Goal: Navigation & Orientation: Find specific page/section

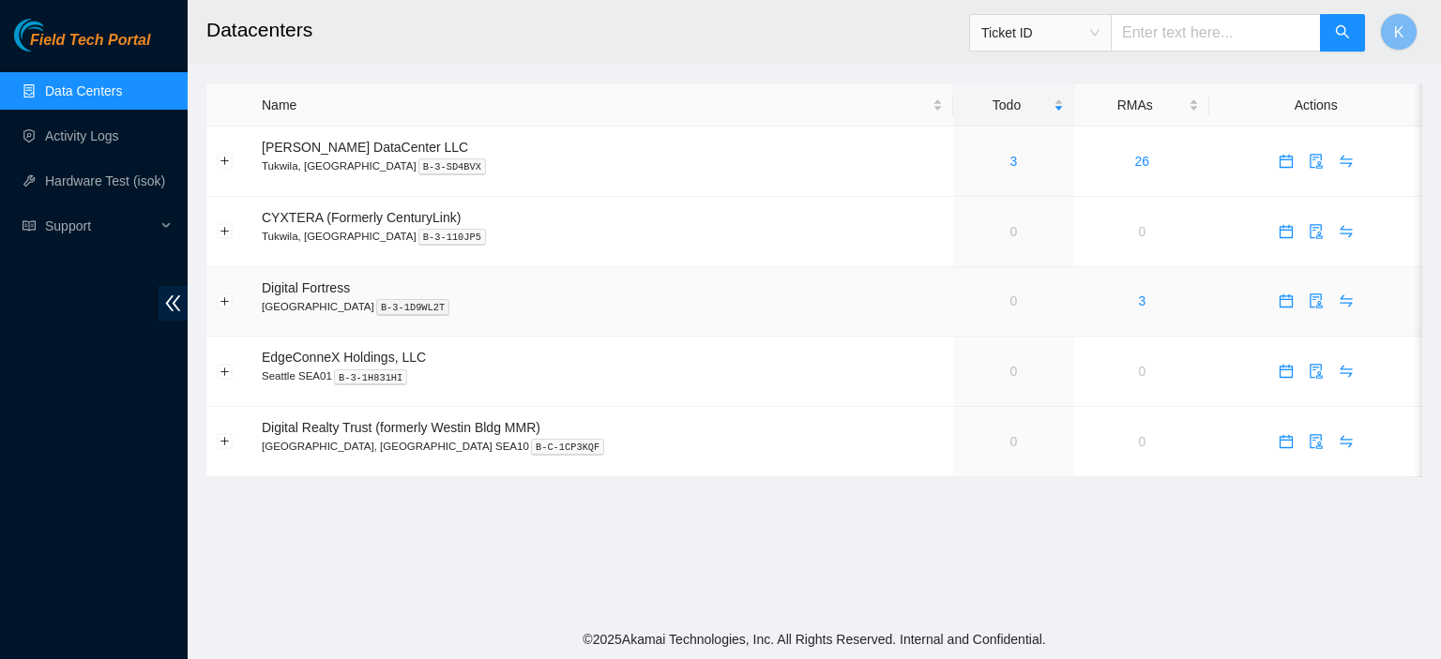
click at [857, 271] on td "Digital Fortress Seattle B-3-1D9WL2T" at bounding box center [602, 302] width 702 height 70
click at [784, 592] on main "Datacenters Ticket ID K Name Todo RMAs Actions Sabey DataCenter LLC Tukwila, WA…" at bounding box center [814, 310] width 1253 height 620
click at [76, 83] on link "Data Centers" at bounding box center [83, 90] width 77 height 15
